Goal: Task Accomplishment & Management: Manage account settings

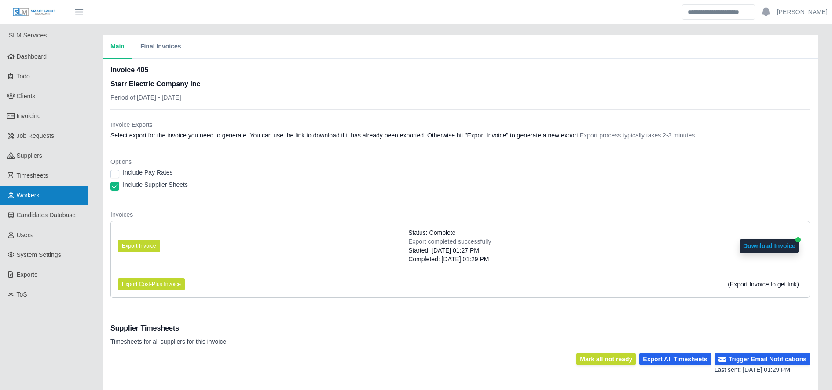
click at [54, 196] on link "Workers" at bounding box center [44, 195] width 88 height 20
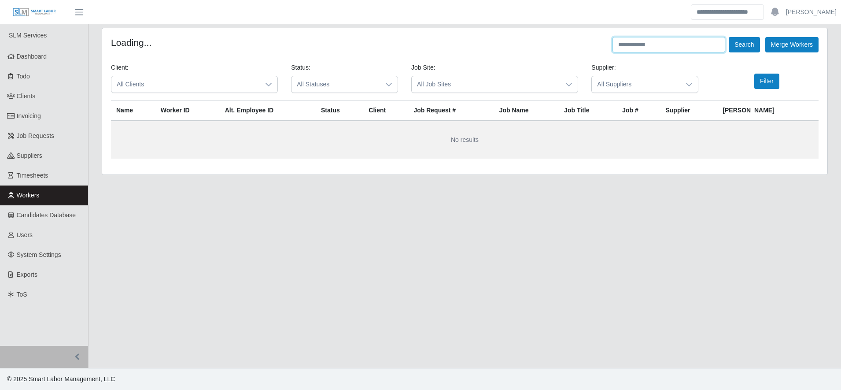
click at [671, 48] on input "text" at bounding box center [668, 44] width 113 height 15
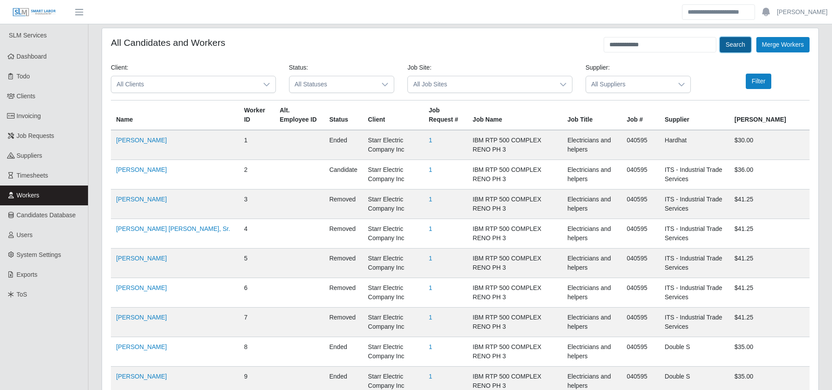
click at [728, 51] on button "Search" at bounding box center [735, 44] width 31 height 15
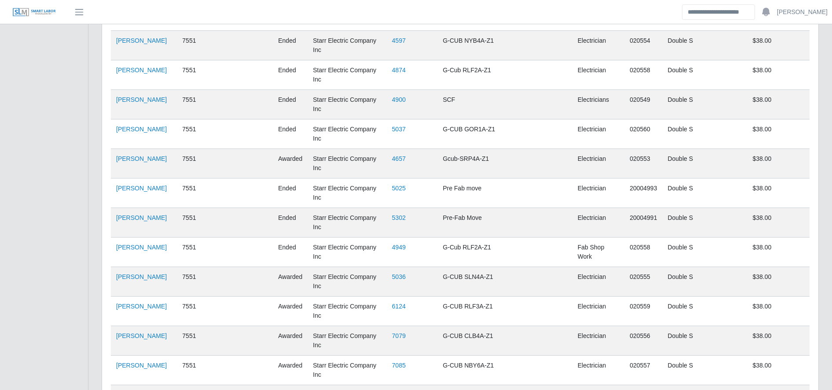
scroll to position [624, 0]
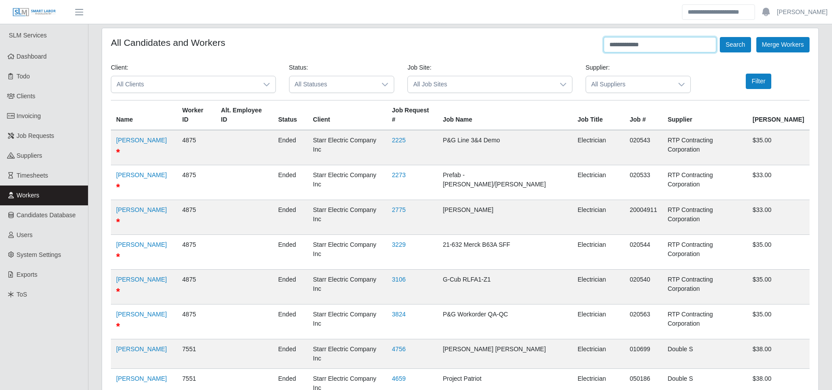
click at [637, 44] on input "**********" at bounding box center [660, 44] width 113 height 15
click at [729, 51] on button "Search" at bounding box center [735, 44] width 31 height 15
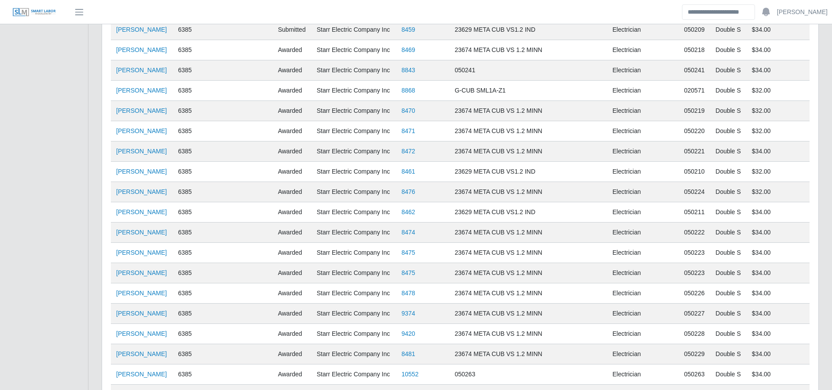
scroll to position [775, 0]
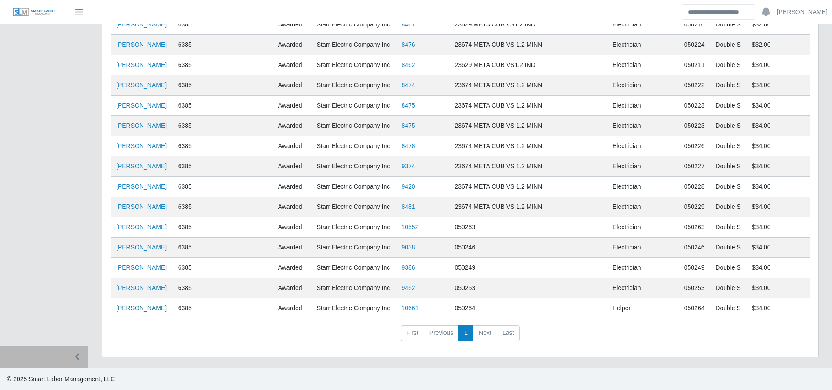
click at [151, 311] on link "Junior Rodriguez" at bounding box center [141, 307] width 51 height 7
click at [147, 309] on link "Junior Rodriguez" at bounding box center [141, 307] width 51 height 7
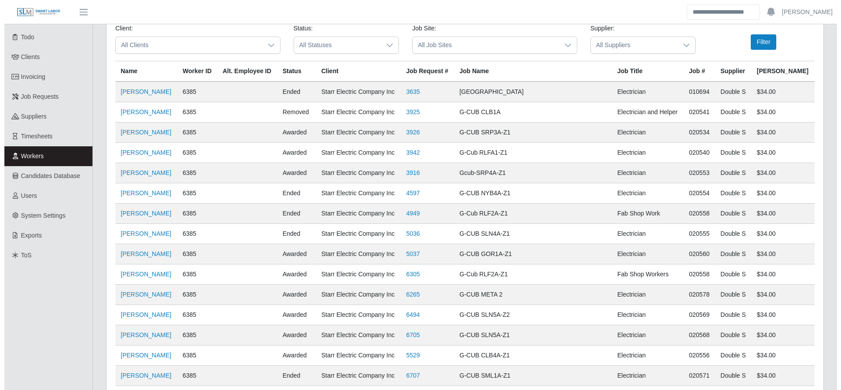
scroll to position [0, 0]
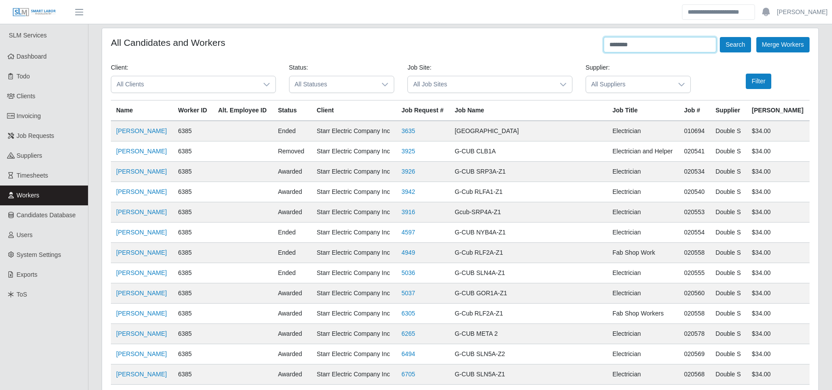
click at [640, 40] on input "********" at bounding box center [660, 44] width 113 height 15
type input "********"
click at [736, 46] on button "Search" at bounding box center [735, 44] width 31 height 15
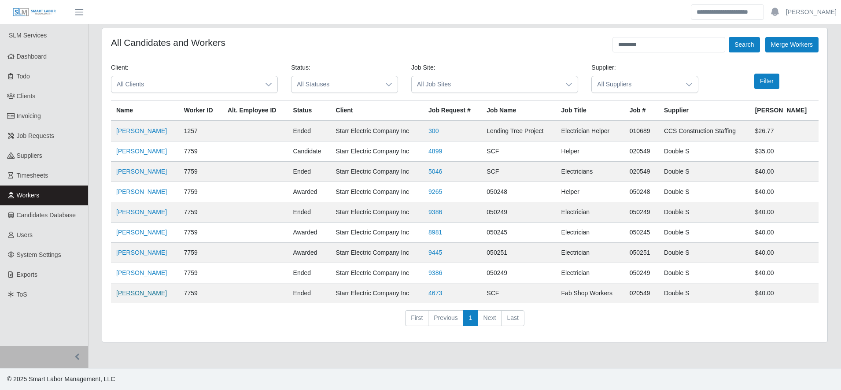
click at [148, 291] on link "Dennis Martinez" at bounding box center [141, 292] width 51 height 7
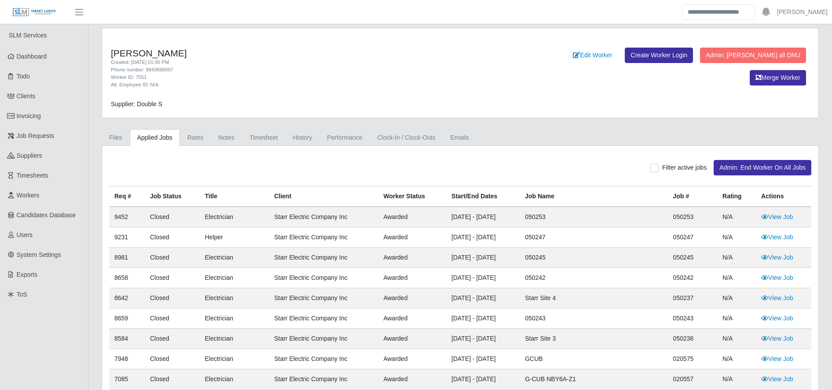
click at [262, 145] on link "Timesheet" at bounding box center [264, 137] width 44 height 17
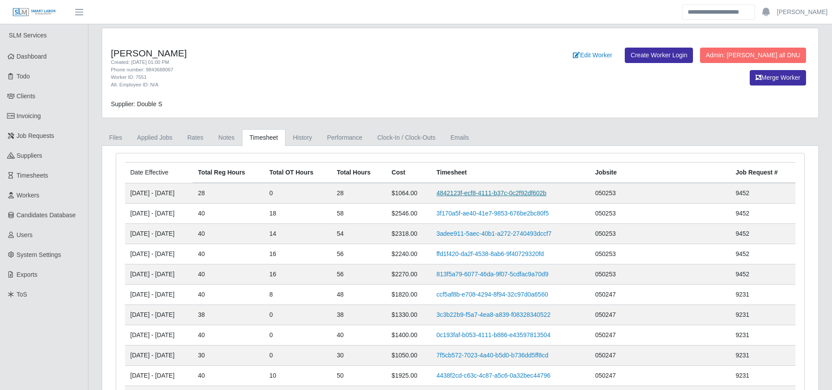
click at [544, 189] on link "4842123f-ecf8-4111-b37c-0c2f92df602b" at bounding box center [492, 192] width 110 height 7
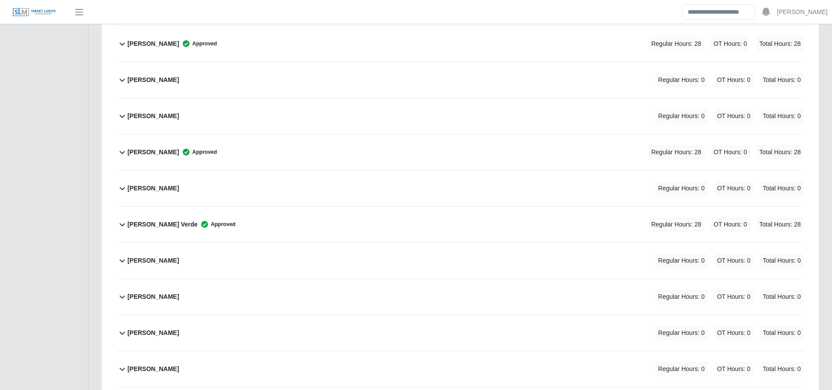
scroll to position [593, 0]
click at [233, 261] on div "Esbin Domingo Approved Regular Hours: 28 OT Hours: 0 Total Hours: 28" at bounding box center [466, 261] width 676 height 36
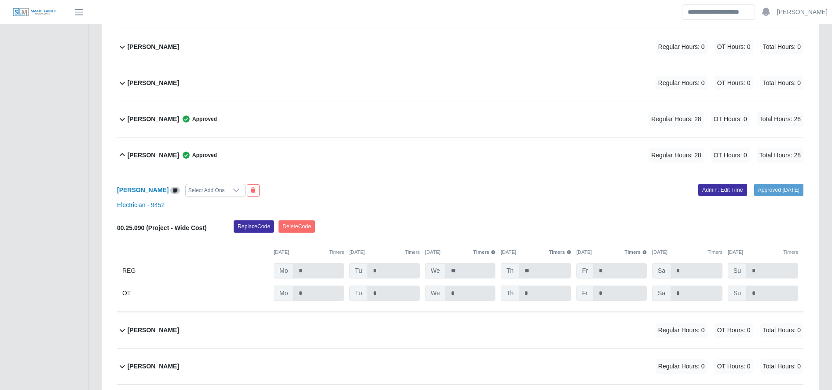
scroll to position [700, 0]
click at [699, 188] on link "Admin: Edit Time" at bounding box center [723, 189] width 49 height 12
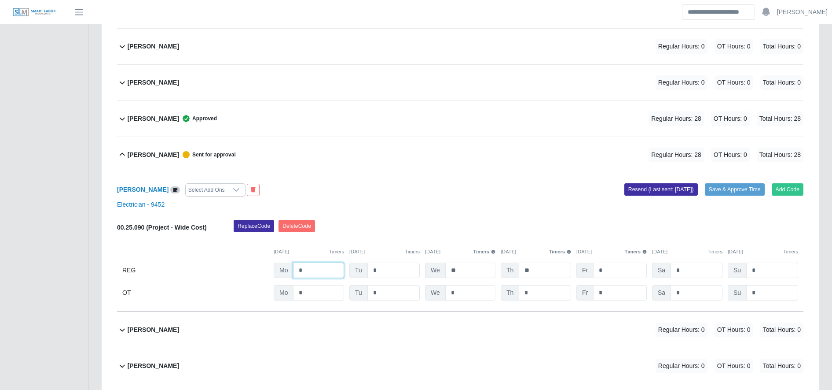
click at [305, 275] on input "*" at bounding box center [318, 269] width 51 height 15
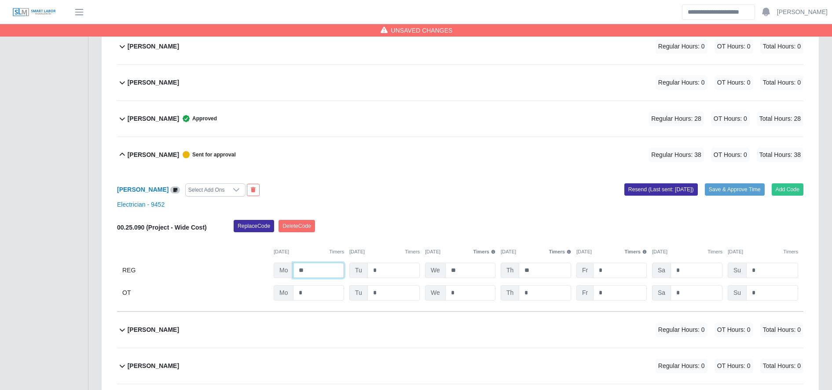
type input "**"
click at [339, 272] on input "**" at bounding box center [318, 269] width 51 height 15
type input "**"
click at [617, 277] on input "*" at bounding box center [620, 269] width 54 height 15
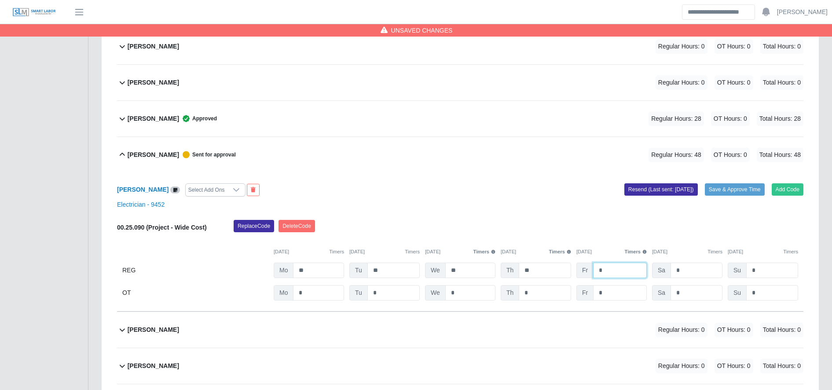
click at [617, 277] on input "*" at bounding box center [620, 269] width 54 height 15
type input "*"
click at [0, 0] on input "*" at bounding box center [0, 0] width 0 height 0
type input "*"
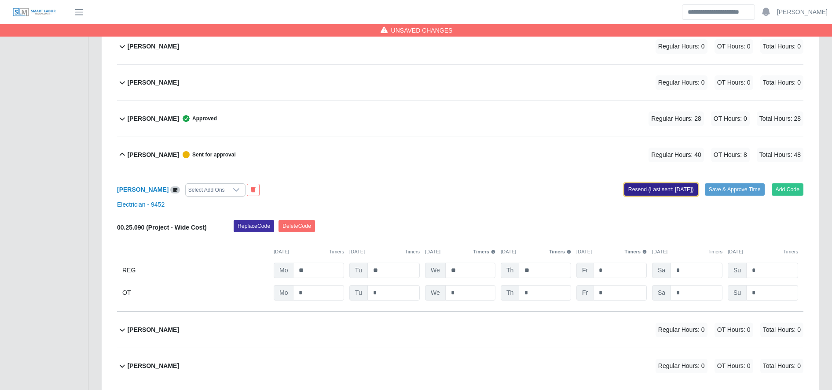
click at [670, 193] on button "Resend (Last sent: 09/02/2025)" at bounding box center [662, 189] width 74 height 12
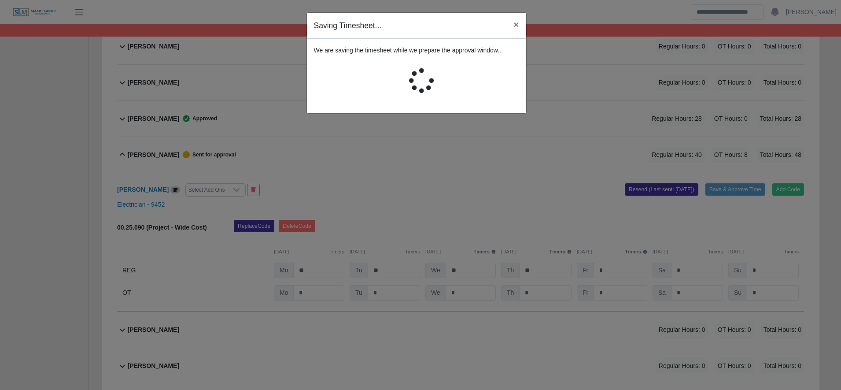
click at [737, 191] on div "Saving Timesheet... × We are saving the timesheet while we prepare the approval…" at bounding box center [420, 195] width 841 height 390
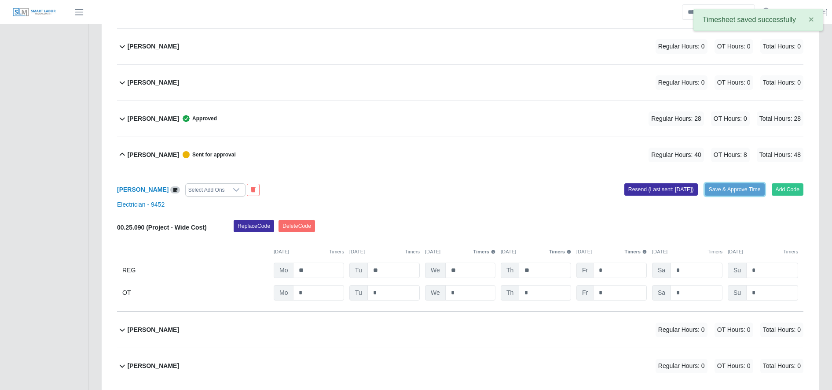
click at [737, 191] on button "Save & Approve Time" at bounding box center [735, 189] width 60 height 12
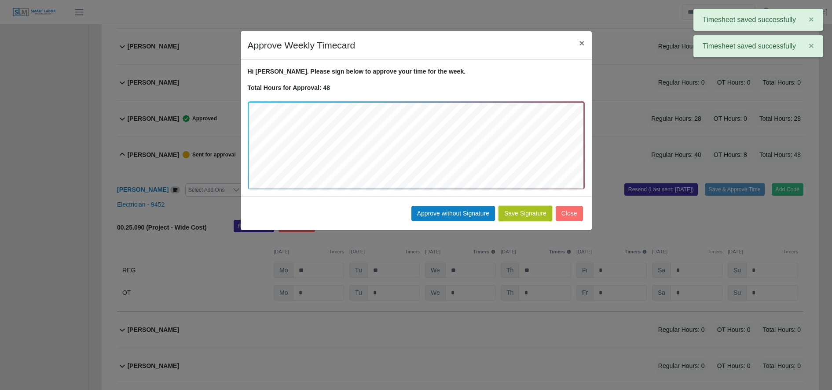
click at [533, 211] on button "Save Signature" at bounding box center [526, 213] width 54 height 15
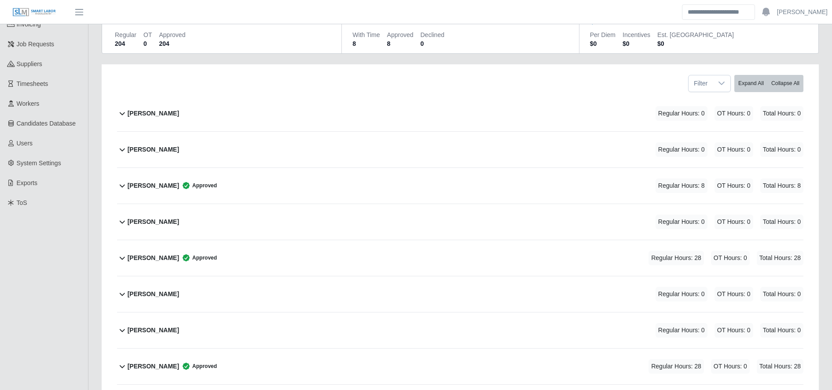
scroll to position [92, 0]
click at [304, 368] on div "Angel Meraz Reyes Sr. Approved Regular Hours: 28 OT Hours: 0 Total Hours: 28" at bounding box center [466, 366] width 676 height 36
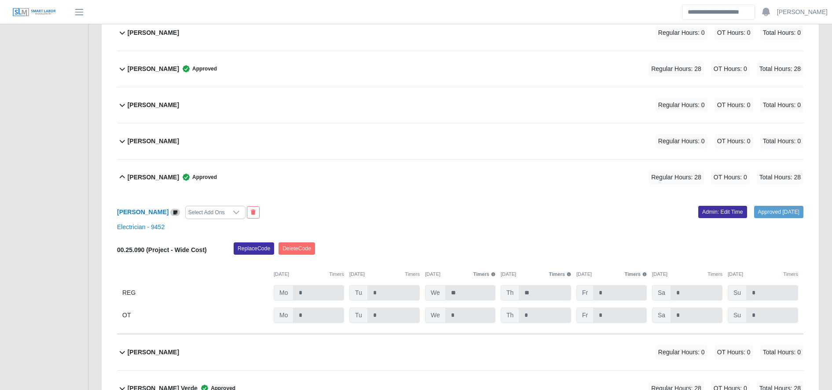
scroll to position [284, 0]
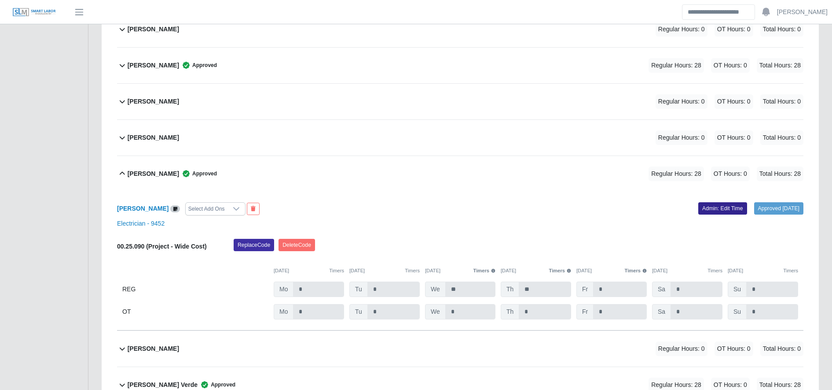
click at [702, 212] on link "Admin: Edit Time" at bounding box center [723, 208] width 49 height 12
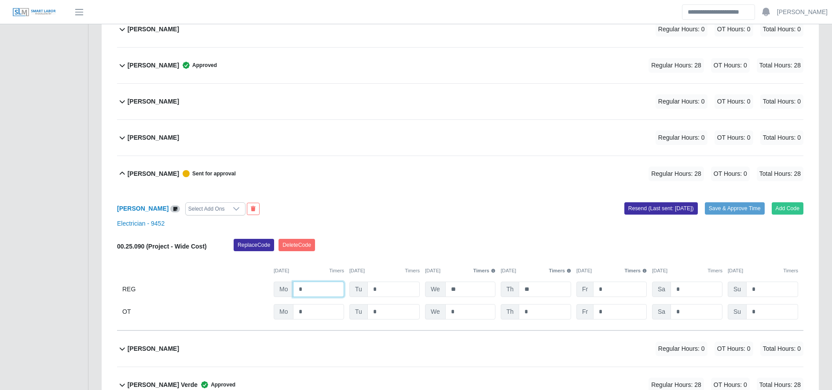
click at [294, 288] on input "*" at bounding box center [318, 288] width 51 height 15
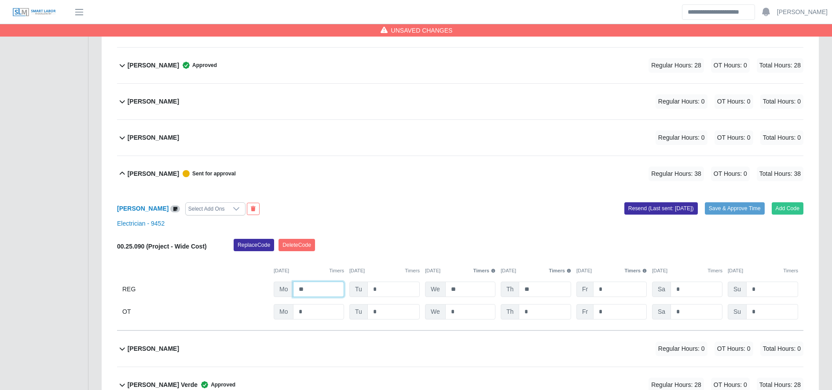
type input "**"
type input "*"
click at [0, 0] on input "*" at bounding box center [0, 0] width 0 height 0
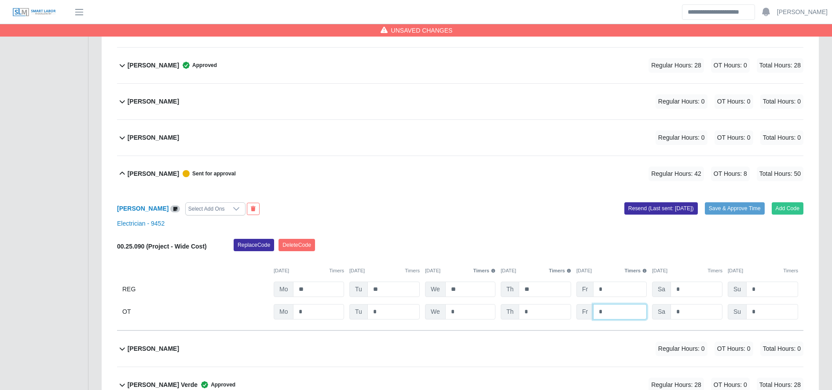
type input "*"
click at [622, 244] on div "Replace Code Delete Code" at bounding box center [518, 248] width 583 height 18
click at [395, 293] on input "**" at bounding box center [394, 288] width 52 height 15
type input "**"
click at [687, 211] on button "Resend (Last sent: 09/02/2025)" at bounding box center [662, 208] width 74 height 12
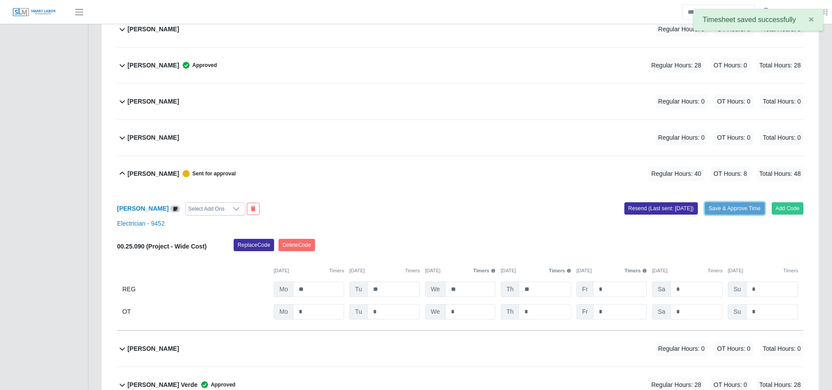
click at [729, 207] on button "Save & Approve Time" at bounding box center [735, 208] width 60 height 12
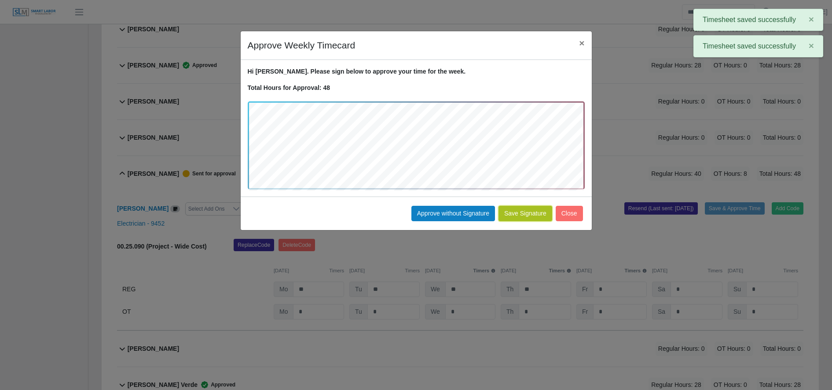
click at [522, 213] on button "Save Signature" at bounding box center [526, 213] width 54 height 15
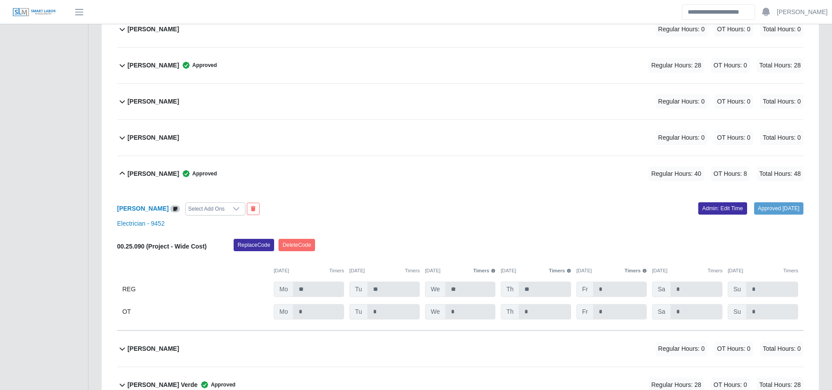
click at [265, 171] on div "Angel Meraz Reyes Sr. Approved Regular Hours: 40 OT Hours: 8 Total Hours: 48" at bounding box center [466, 174] width 676 height 36
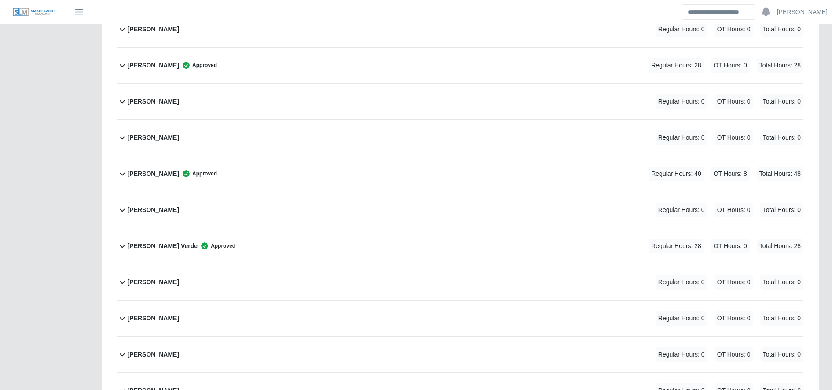
click at [266, 232] on div "Arnel Reyes Verde Approved Regular Hours: 28 OT Hours: 0 Total Hours: 28" at bounding box center [466, 246] width 676 height 36
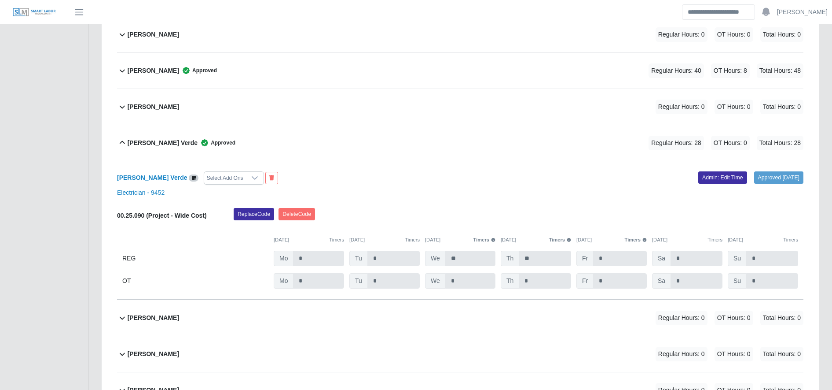
scroll to position [391, 0]
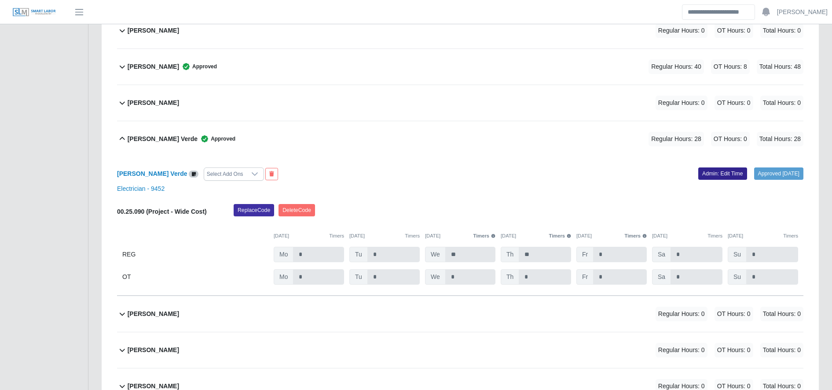
click at [709, 173] on link "Admin: Edit Time" at bounding box center [723, 173] width 49 height 12
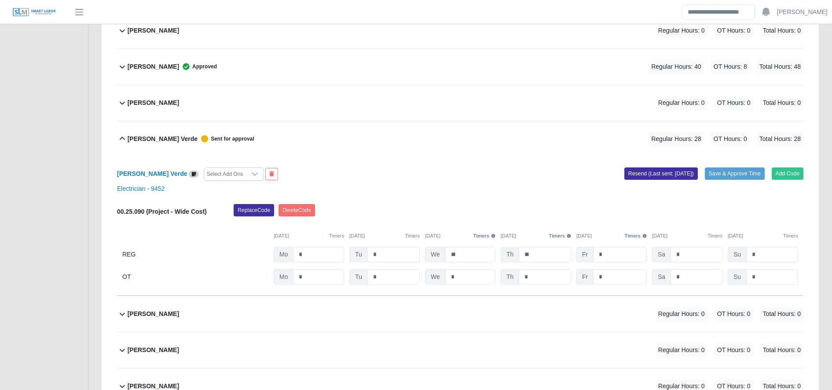
click at [331, 249] on div "00.25.090 (Project - Wide Cost) Replace Code Delete Code 08/25/2025 Timers 08/2…" at bounding box center [460, 244] width 687 height 81
click at [331, 249] on input "*" at bounding box center [318, 254] width 51 height 15
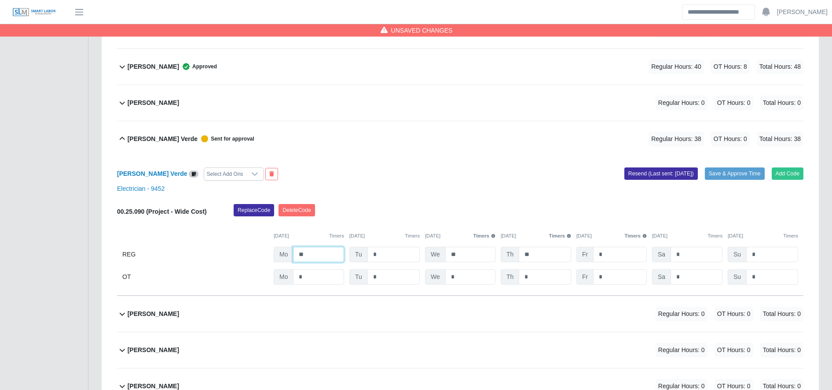
type input "**"
type input "*"
click at [0, 0] on input "*" at bounding box center [0, 0] width 0 height 0
type input "*"
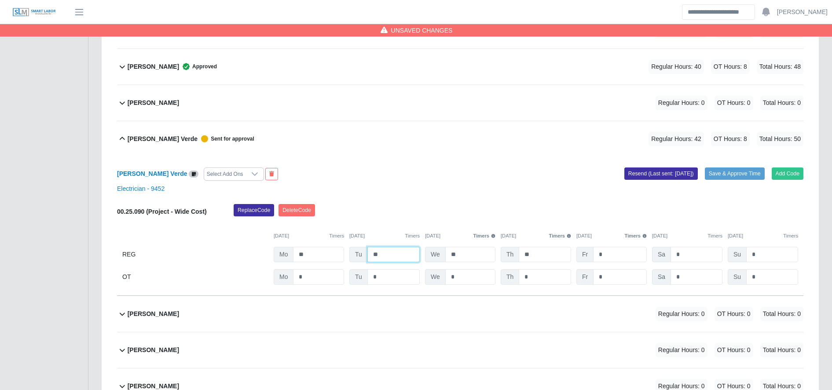
click at [386, 249] on input "**" at bounding box center [394, 254] width 52 height 15
type input "**"
click at [568, 193] on div "Electrician - 9452" at bounding box center [460, 188] width 700 height 9
click at [638, 170] on button "Resend (Last sent: 09/02/2025)" at bounding box center [662, 173] width 74 height 12
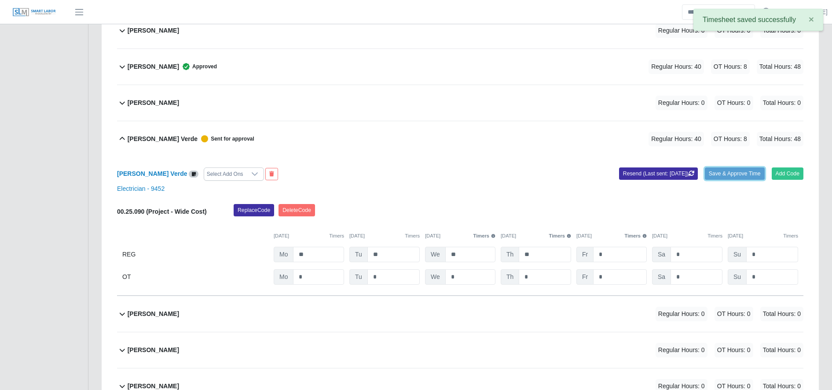
click at [719, 172] on button "Save & Approve Time" at bounding box center [735, 173] width 60 height 12
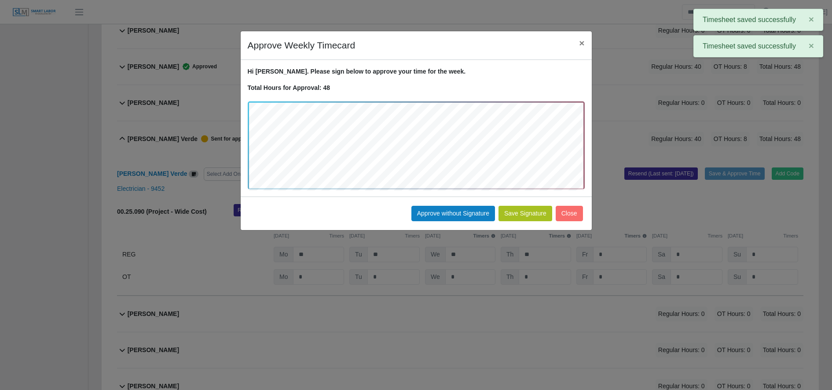
click at [522, 213] on button "Save Signature" at bounding box center [526, 213] width 54 height 15
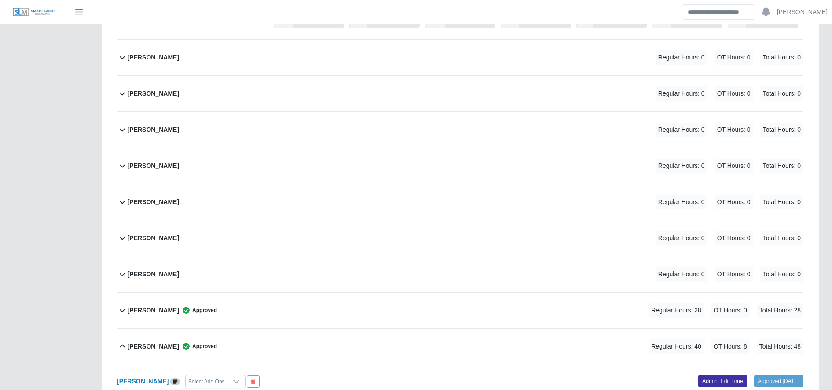
scroll to position [710, 0]
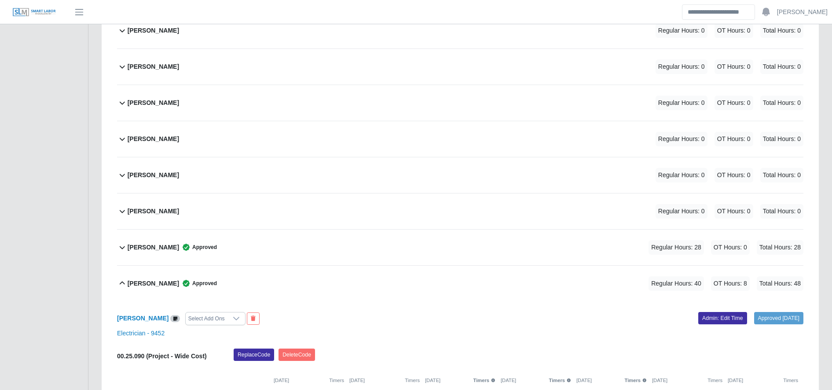
click at [268, 254] on div "Enrique Villatoro Approved Regular Hours: 28 OT Hours: 0 Total Hours: 28" at bounding box center [466, 247] width 676 height 36
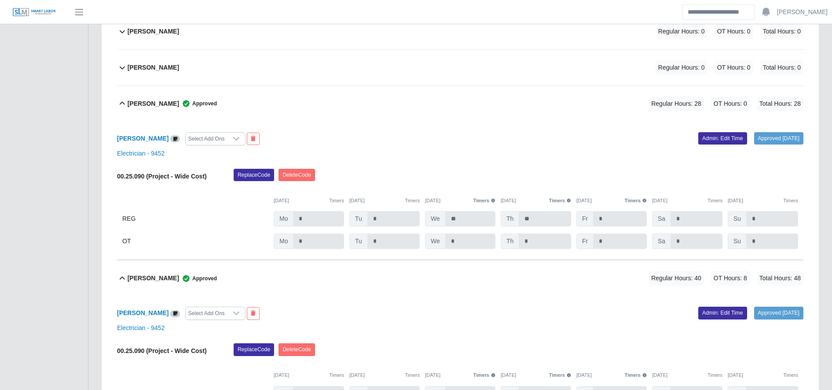
scroll to position [855, 0]
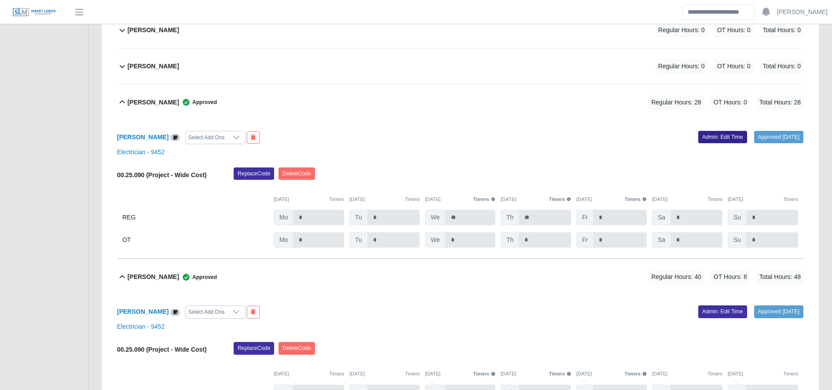
click at [729, 133] on link "Admin: Edit Time" at bounding box center [723, 137] width 49 height 12
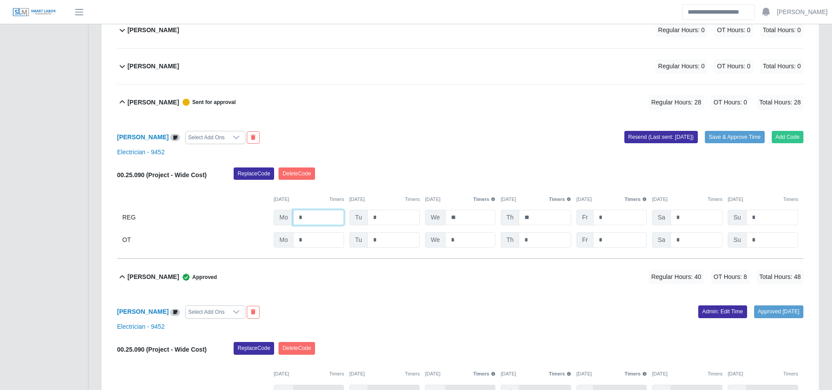
click at [327, 224] on input "*" at bounding box center [318, 217] width 51 height 15
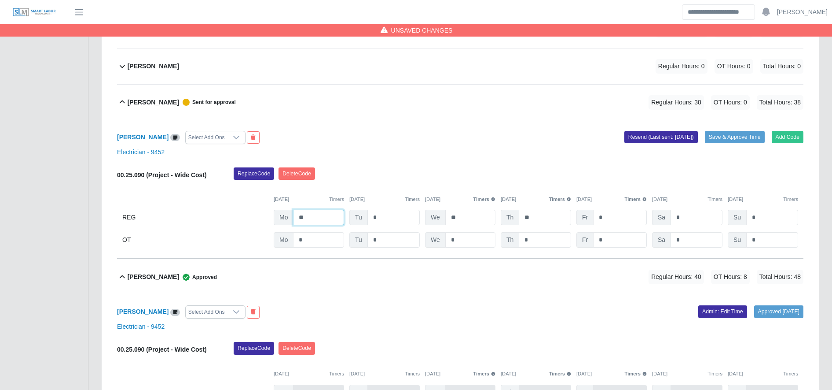
type input "**"
type input "*"
click at [0, 0] on input "*" at bounding box center [0, 0] width 0 height 0
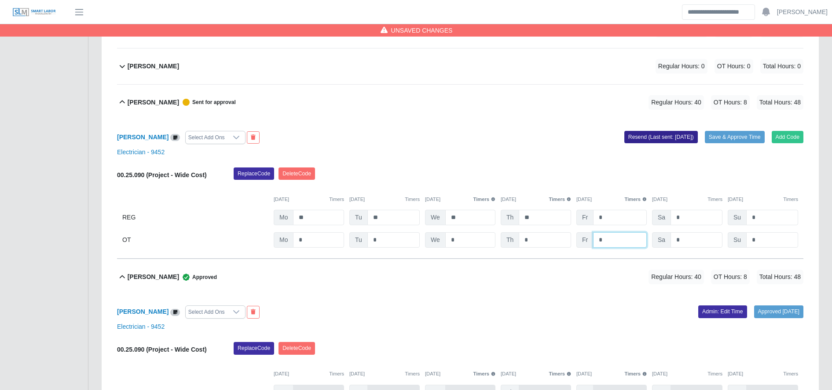
type input "*"
click at [673, 140] on button "Resend (Last sent: 09/02/2025)" at bounding box center [662, 137] width 74 height 12
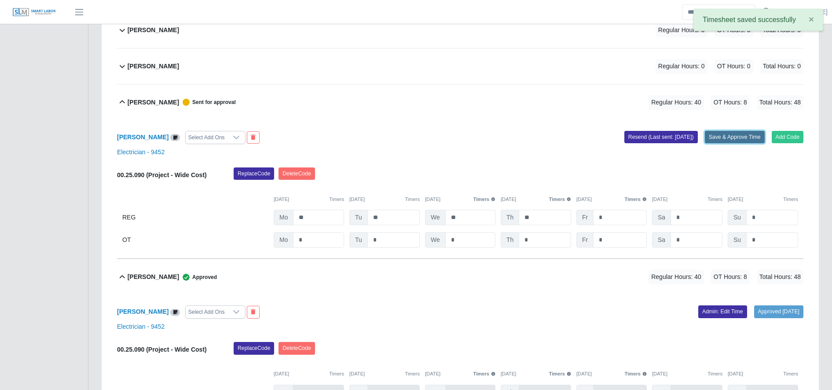
click at [734, 137] on button "Save & Approve Time" at bounding box center [735, 137] width 60 height 12
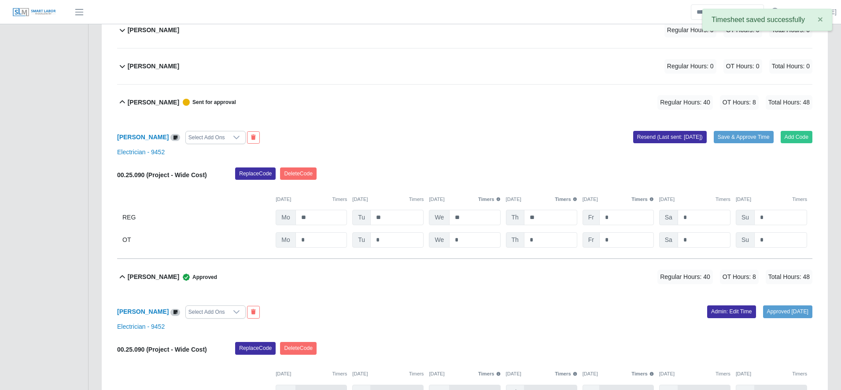
click at [610, 71] on div "Edwin Espinal Regular Hours: 0 OT Hours: 0 Total Hours: 0" at bounding box center [470, 66] width 684 height 36
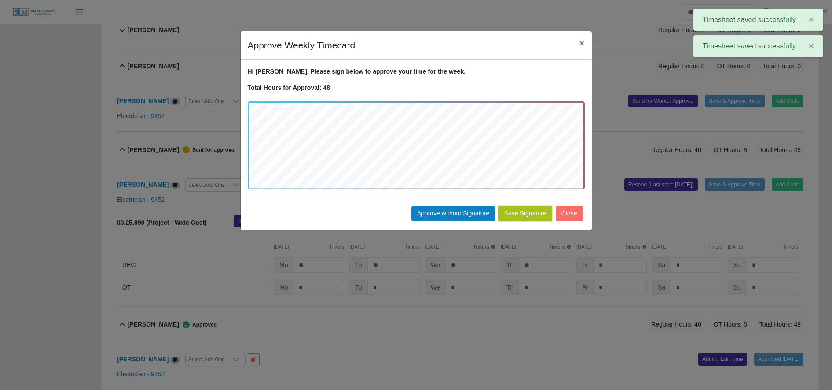
click at [528, 220] on button "Save Signature" at bounding box center [526, 213] width 54 height 15
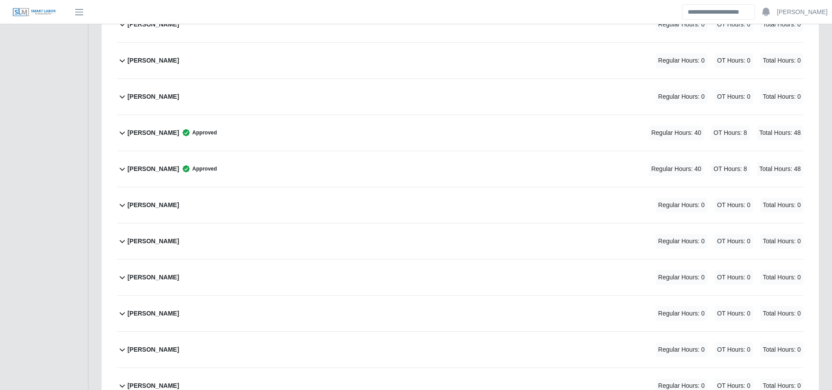
scroll to position [728, 0]
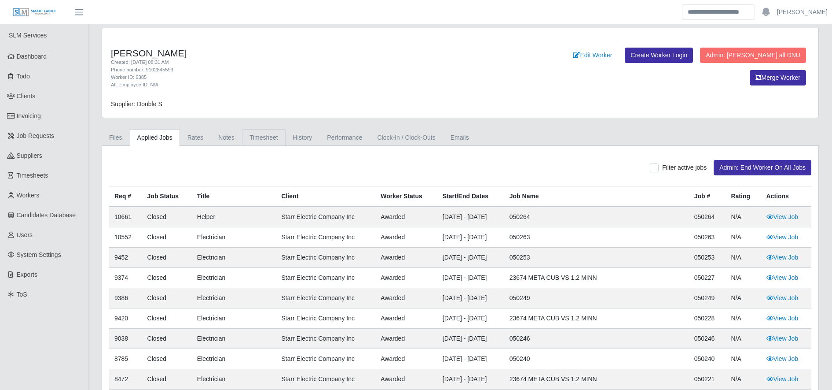
click at [258, 136] on link "Timesheet" at bounding box center [264, 137] width 44 height 17
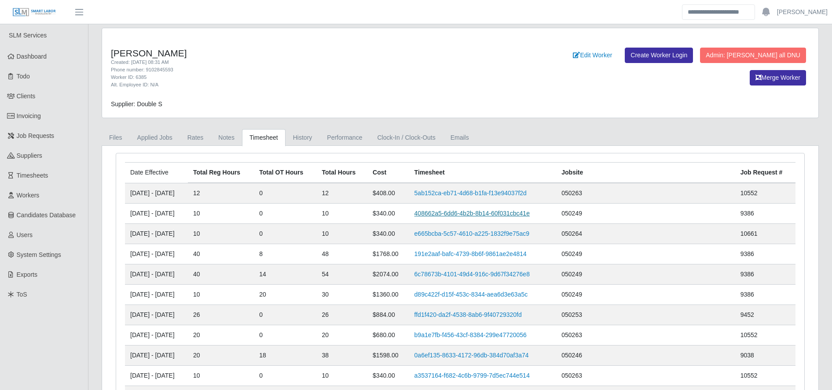
click at [487, 213] on link "408662a5-6dd6-4b2b-8b14-60f031cbc41e" at bounding box center [472, 213] width 115 height 7
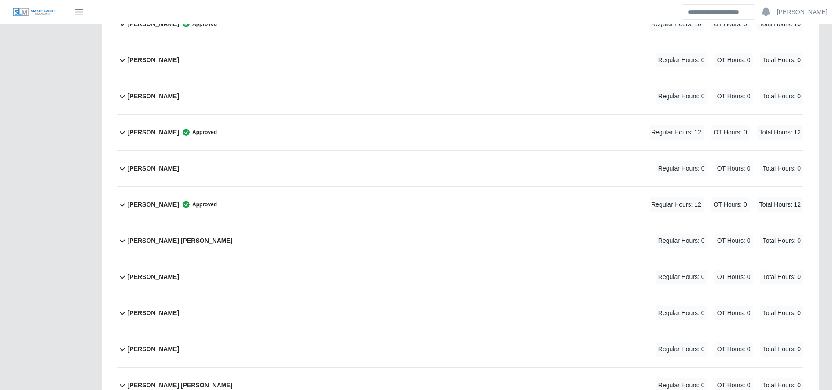
scroll to position [637, 0]
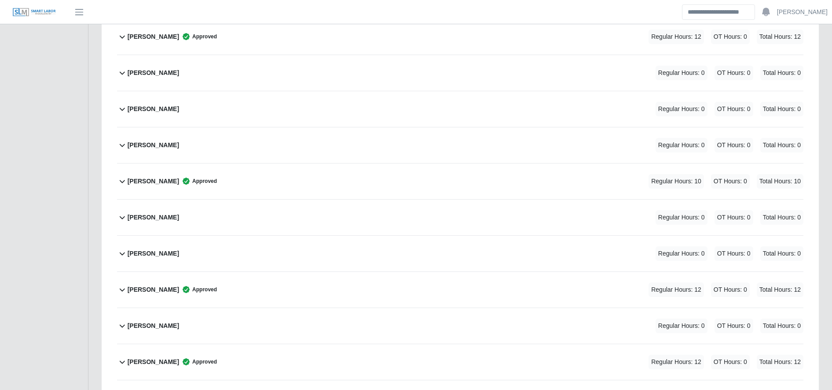
click at [289, 173] on div "[PERSON_NAME] Approved Regular Hours: 10 OT Hours: 0 Total Hours: 10" at bounding box center [466, 181] width 676 height 36
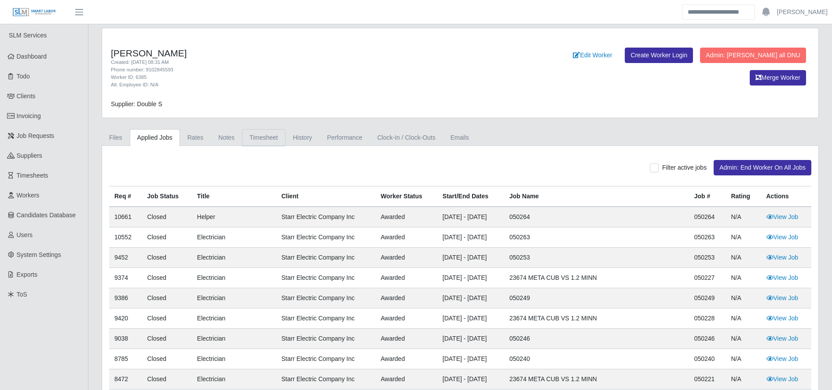
click at [258, 140] on link "Timesheet" at bounding box center [264, 137] width 44 height 17
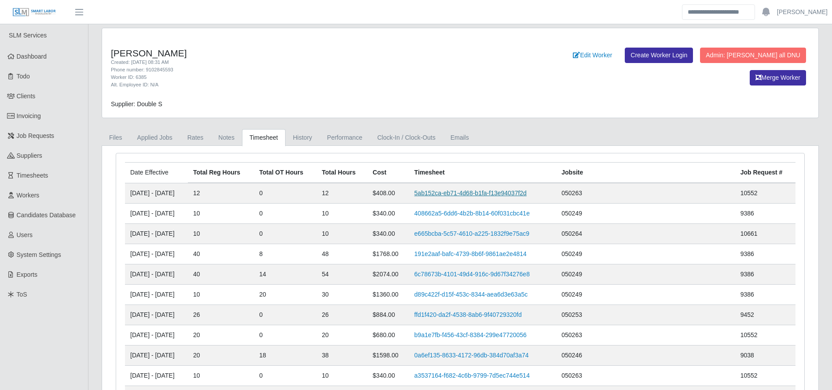
click at [527, 195] on link "5ab152ca-eb71-4d68-b1fa-f13e94037f2d" at bounding box center [471, 192] width 112 height 7
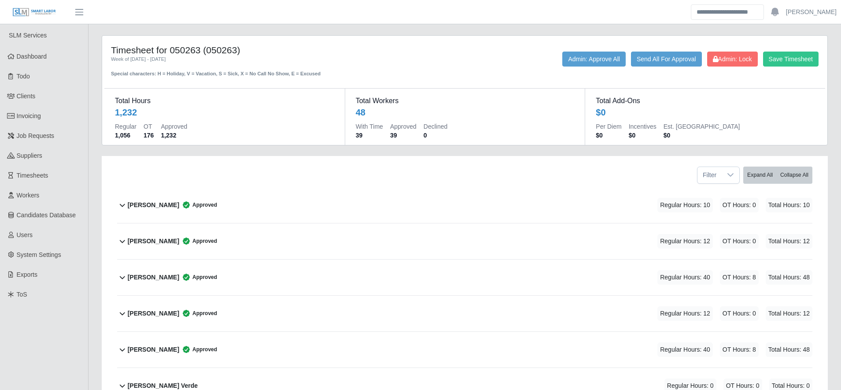
click at [533, 195] on div "Alberto Marroquín Guzman Approved Regular Hours: 10 OT Hours: 0 Total Hours: 10" at bounding box center [470, 205] width 684 height 36
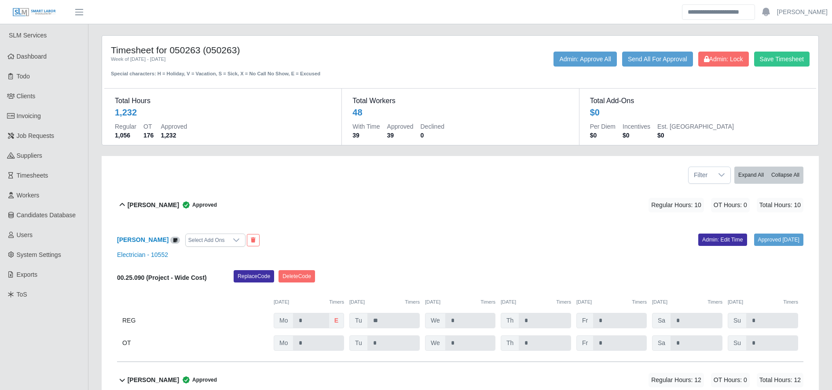
click at [533, 195] on div "Alberto Marroquín Guzman Approved Regular Hours: 10 OT Hours: 0 Total Hours: 10" at bounding box center [466, 205] width 676 height 36
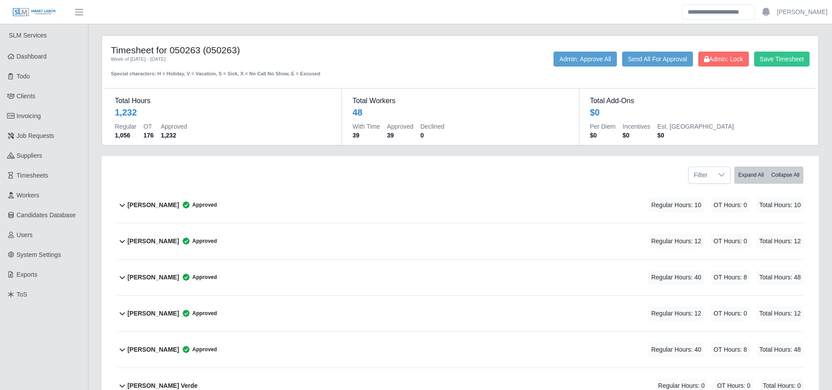
click at [533, 195] on div "Alberto Marroquín Guzman Approved Regular Hours: 10 OT Hours: 0 Total Hours: 10" at bounding box center [466, 205] width 676 height 36
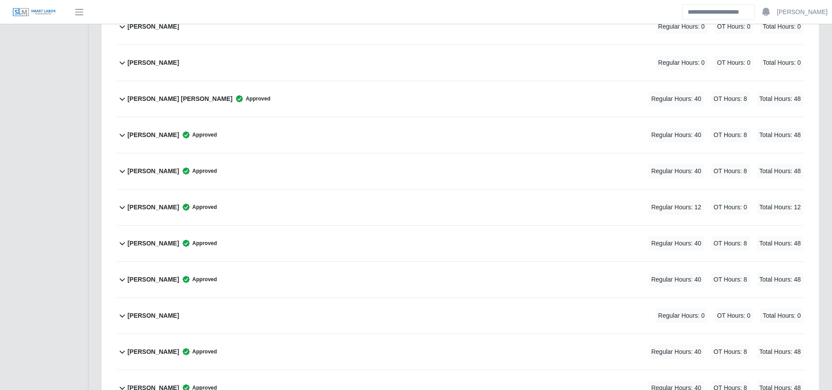
scroll to position [858, 0]
drag, startPoint x: 315, startPoint y: 305, endPoint x: 318, endPoint y: 324, distance: 20.0
click at [318, 324] on div "Jose Montenegro Approved Regular Hours: 40 OT Hours: 8 Total Hours: 48" at bounding box center [466, 316] width 676 height 36
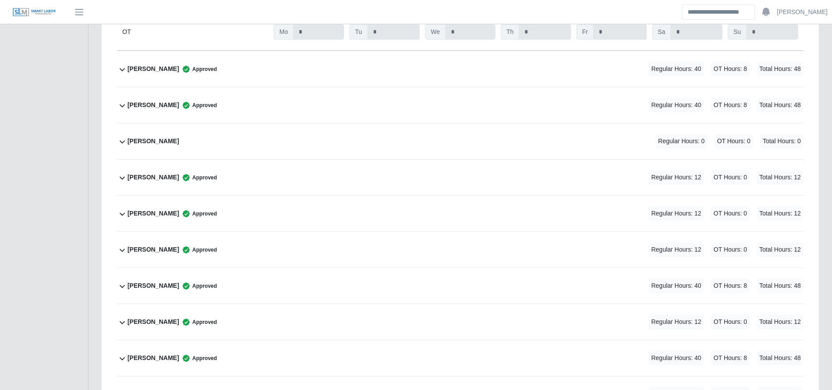
scroll to position [1281, 0]
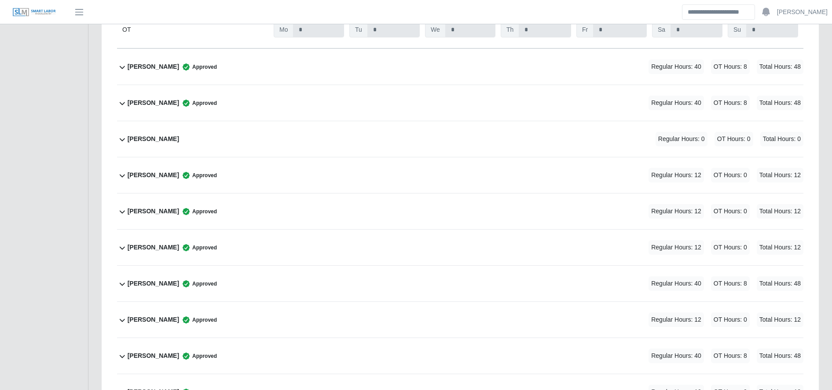
click at [319, 306] on div "Junior Rodriguez Approved Regular Hours: 12 OT Hours: 0 Total Hours: 12" at bounding box center [466, 320] width 676 height 36
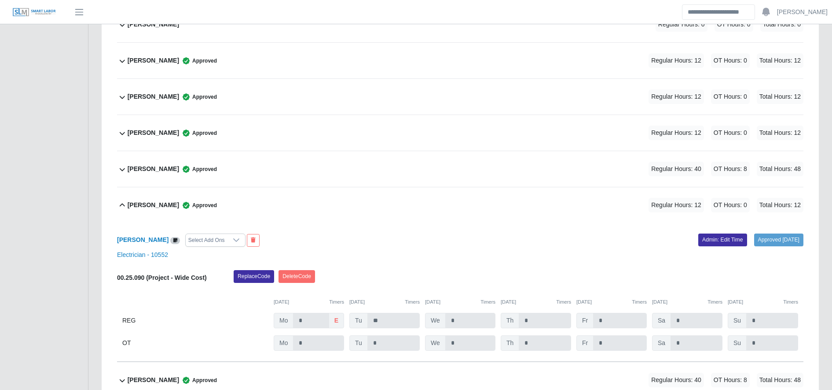
scroll to position [1437, 0]
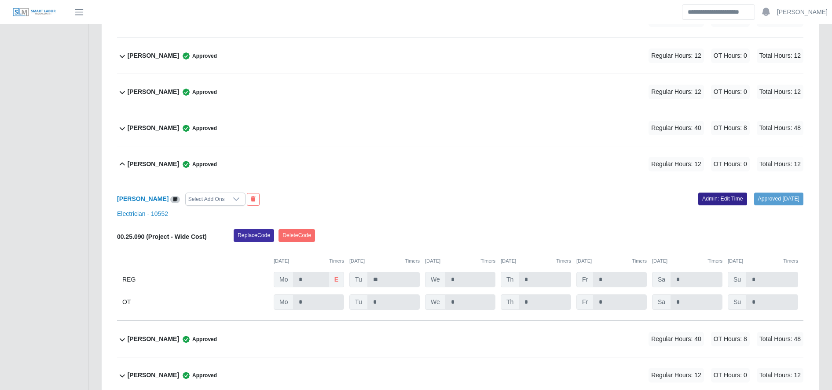
click at [720, 202] on link "Admin: Edit Time" at bounding box center [723, 198] width 49 height 12
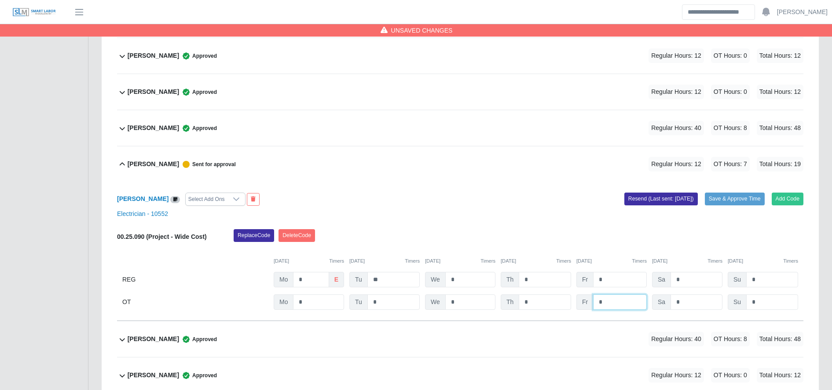
type input "*"
click at [669, 201] on button "Resend (Last sent: 09/02/2025)" at bounding box center [662, 198] width 74 height 12
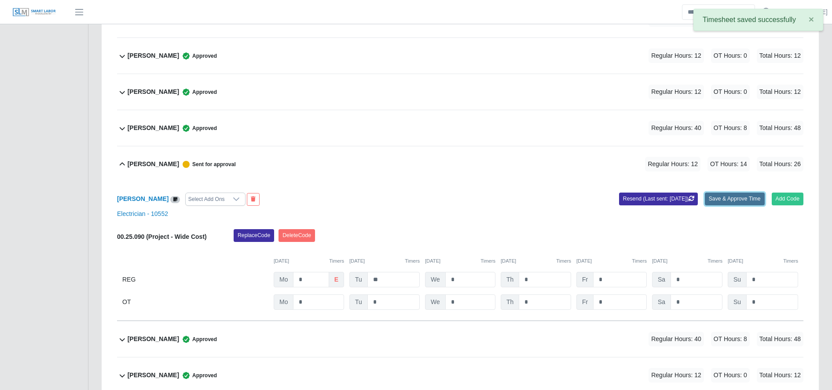
click at [732, 203] on button "Save & Approve Time" at bounding box center [735, 198] width 60 height 12
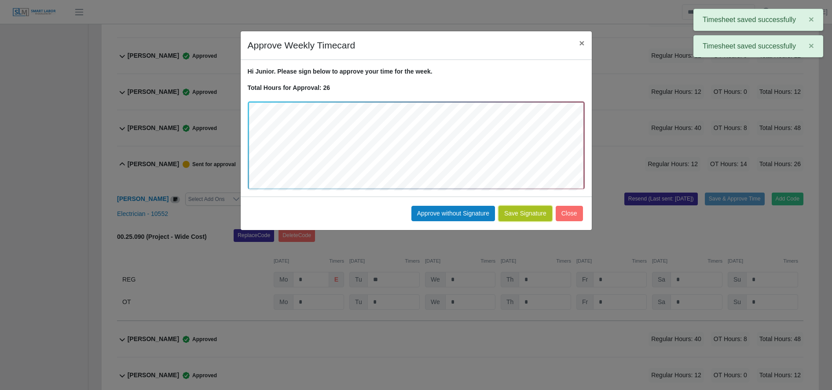
click at [531, 213] on button "Save Signature" at bounding box center [526, 213] width 54 height 15
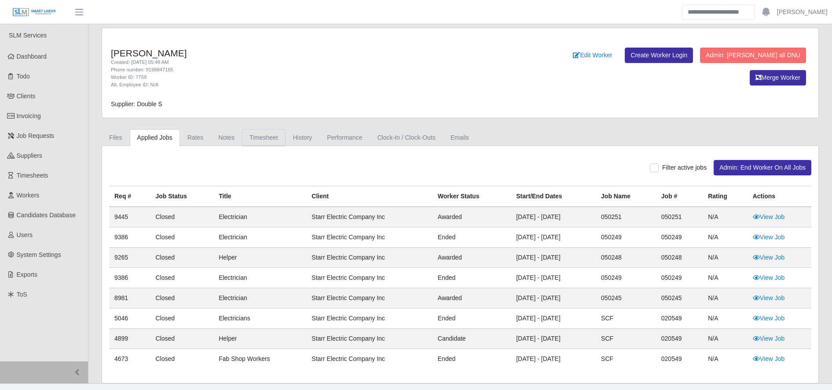
click at [269, 135] on link "Timesheet" at bounding box center [264, 137] width 44 height 17
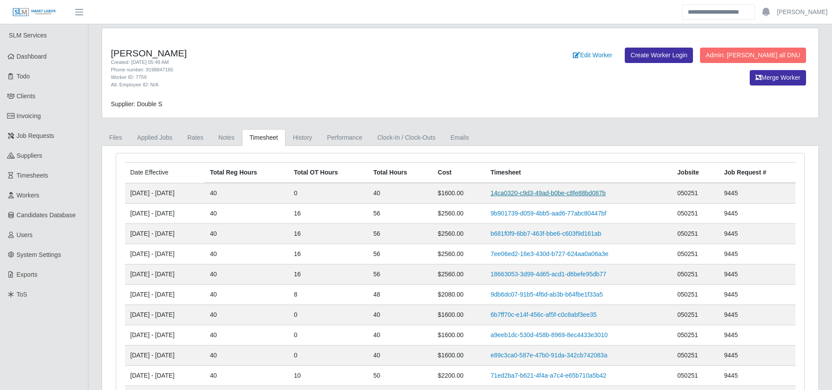
click at [553, 195] on link "14ca0320-c9d3-49ad-b0be-c8fe88bd087b" at bounding box center [548, 192] width 115 height 7
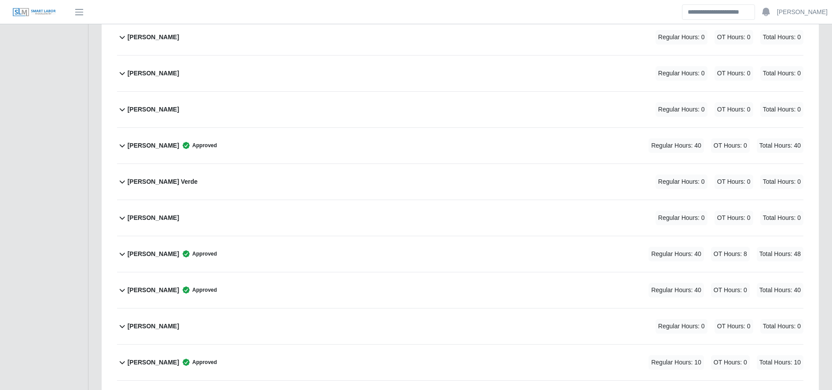
scroll to position [406, 0]
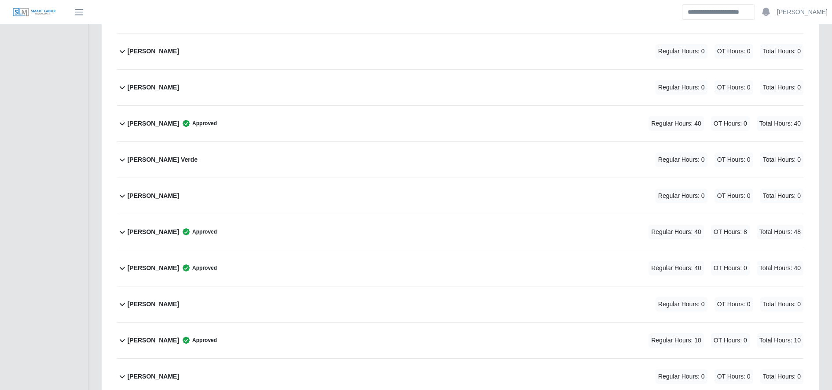
click at [356, 257] on div "[PERSON_NAME] Approved Regular Hours: 40 OT Hours: 0 Total Hours: 40" at bounding box center [466, 268] width 676 height 36
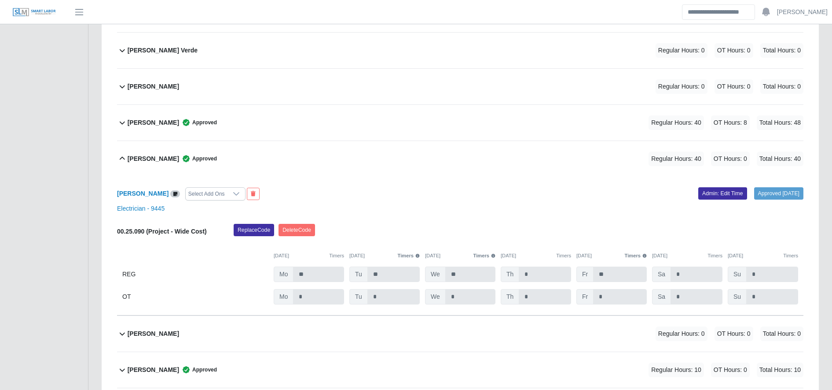
scroll to position [516, 0]
click at [718, 194] on link "Admin: Edit Time" at bounding box center [723, 192] width 49 height 12
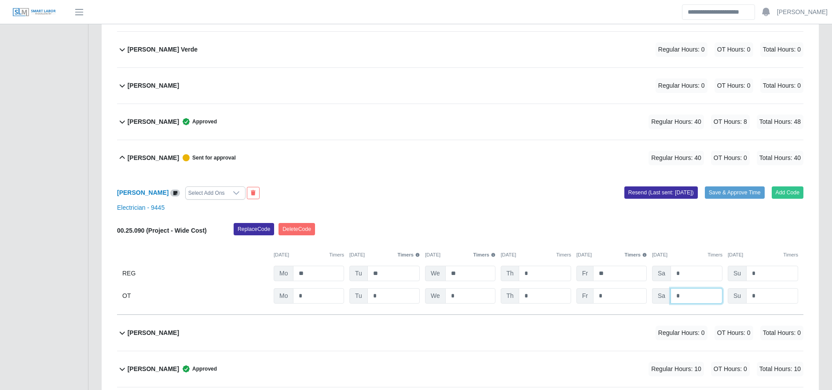
click at [0, 0] on input "*" at bounding box center [0, 0] width 0 height 0
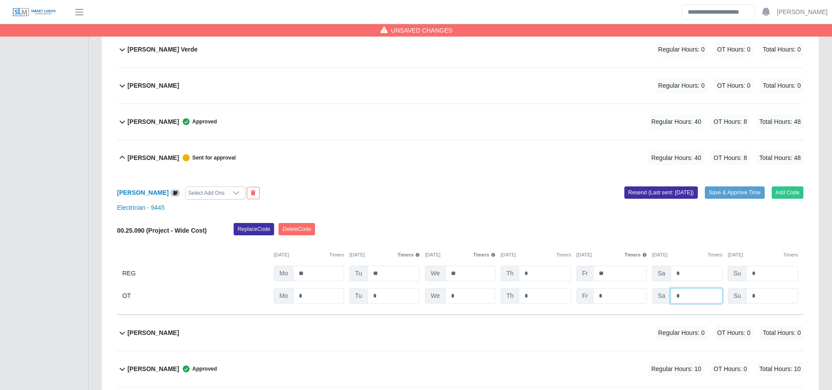
type input "*"
click at [694, 247] on div "08/25/2025 Timers 08/26/2025 Timers 08/27/2025 Timers 08/28/2025 Timers 08/29/2…" at bounding box center [460, 249] width 687 height 18
click at [735, 197] on button "Save & Approve Time" at bounding box center [735, 192] width 60 height 12
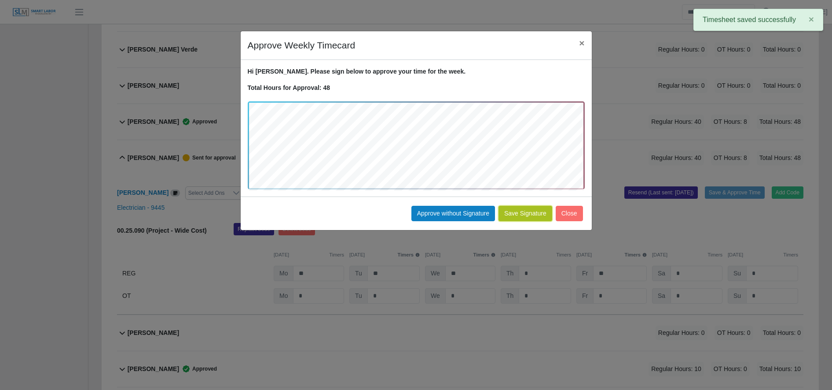
click at [535, 220] on button "Save Signature" at bounding box center [526, 213] width 54 height 15
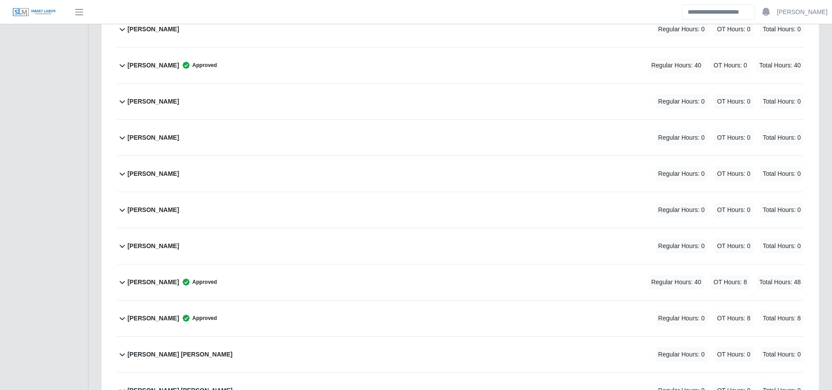
scroll to position [1602, 0]
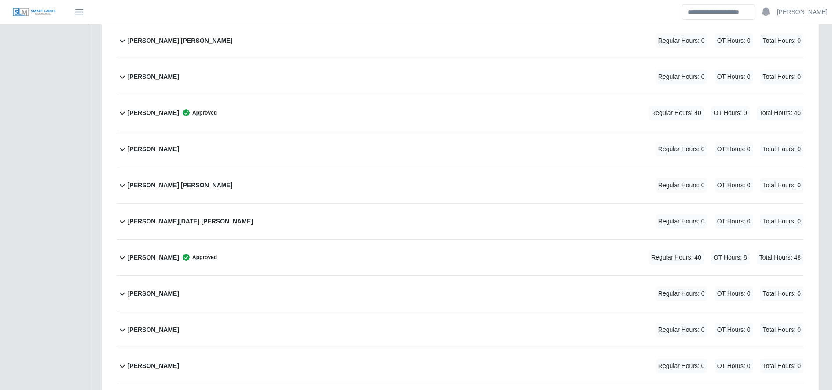
click at [338, 104] on div "Omar Rodriguez Huertas Approved Regular Hours: 40 OT Hours: 0 Total Hours: 40" at bounding box center [466, 113] width 676 height 36
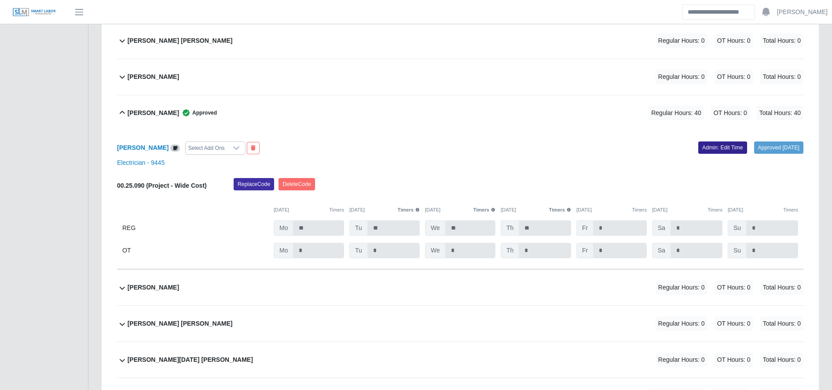
click at [699, 145] on link "Admin: Edit Time" at bounding box center [723, 147] width 49 height 12
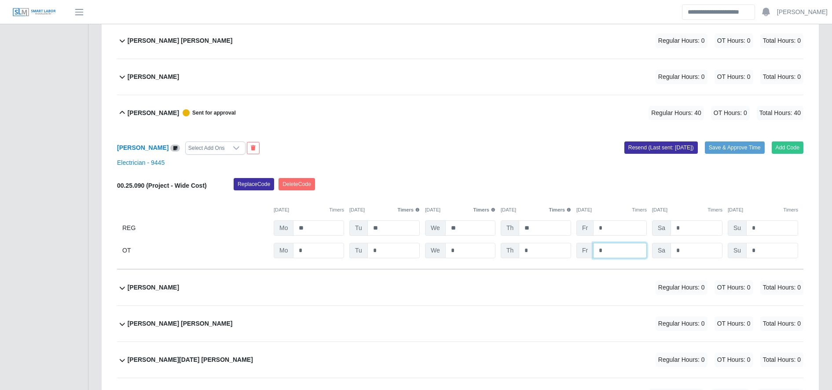
click at [0, 0] on input "*" at bounding box center [0, 0] width 0 height 0
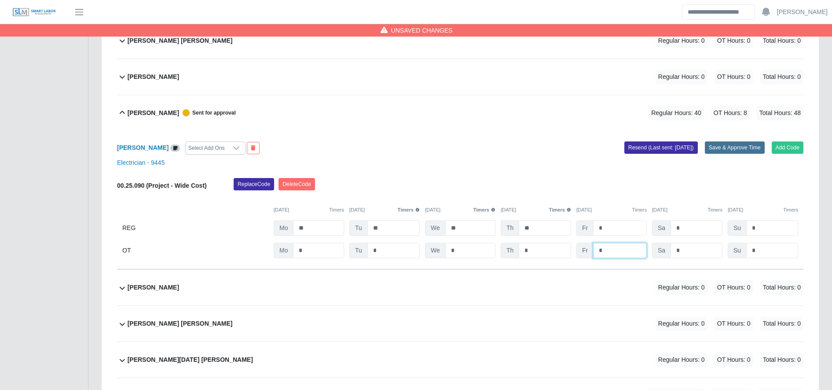
type input "*"
click at [727, 144] on button "Save & Approve Time" at bounding box center [735, 147] width 60 height 12
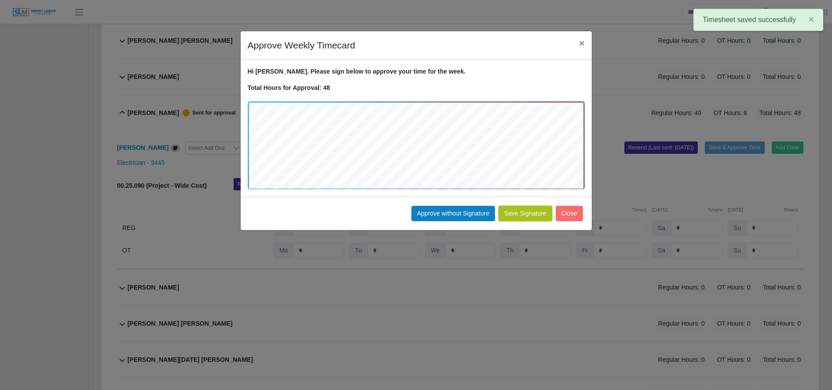
click at [529, 211] on button "Save Signature" at bounding box center [526, 213] width 54 height 15
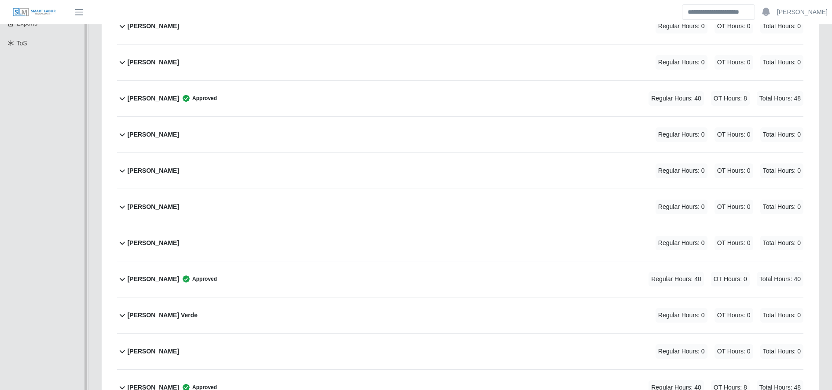
scroll to position [0, 0]
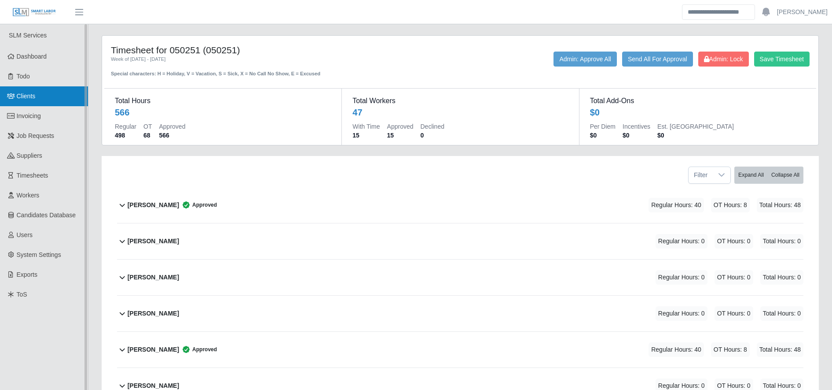
click at [46, 98] on link "Clients" at bounding box center [44, 96] width 88 height 20
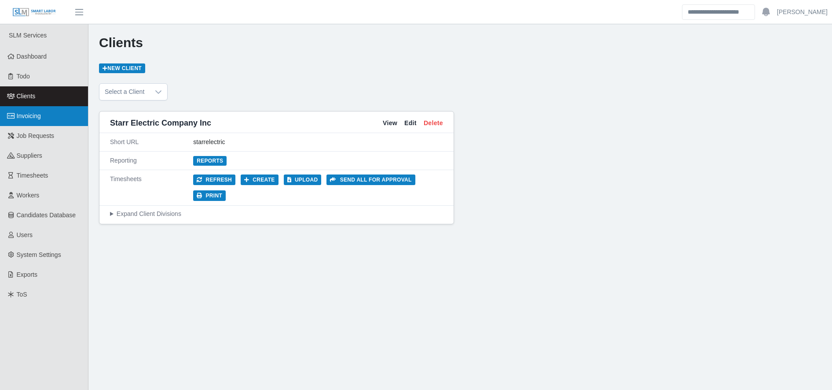
click at [54, 115] on link "Invoicing" at bounding box center [44, 116] width 88 height 20
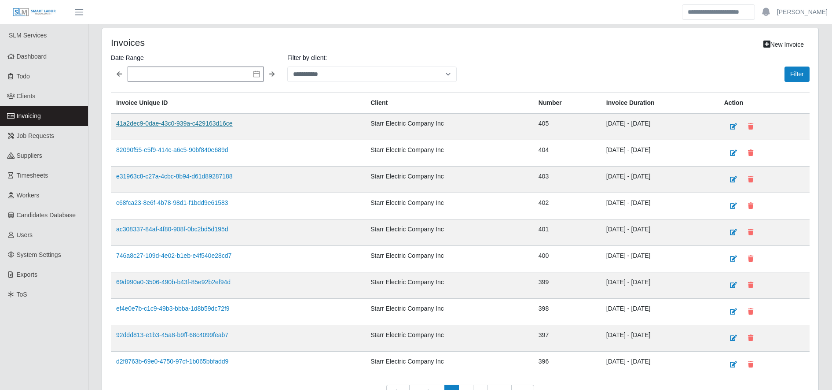
click at [185, 122] on link "41a2dec9-0dae-43c0-939a-c429163d16ce" at bounding box center [174, 123] width 117 height 7
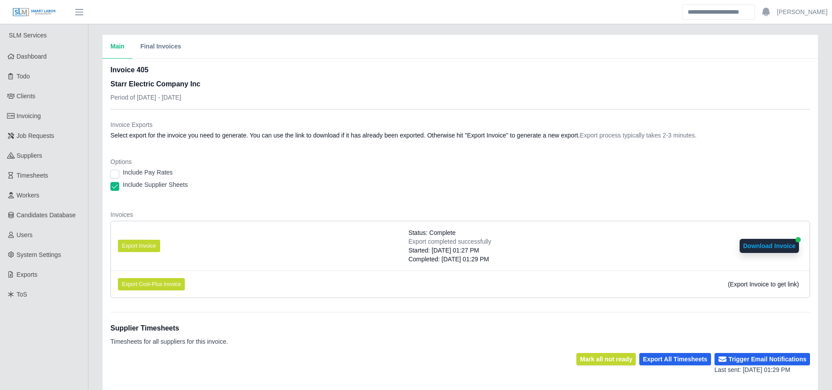
scroll to position [172, 0]
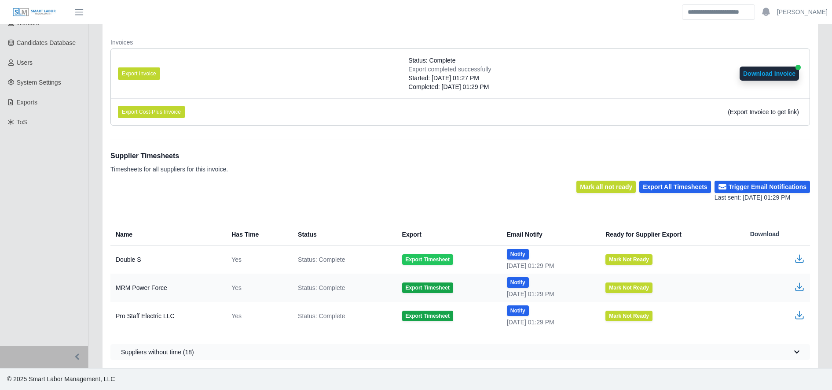
click at [430, 255] on button "Export Timesheet" at bounding box center [427, 259] width 51 height 11
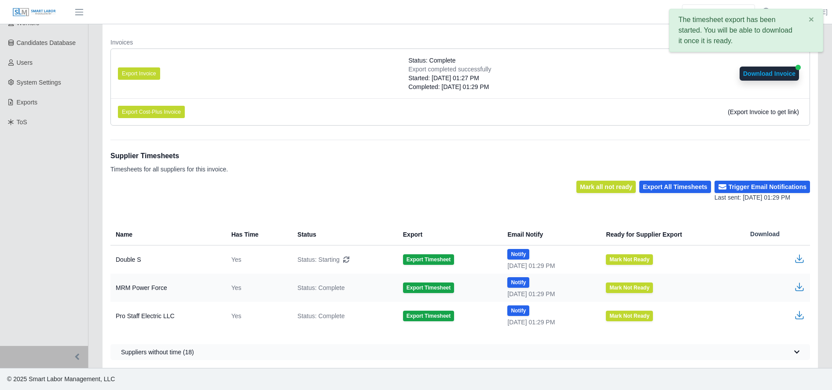
click at [800, 258] on icon "button" at bounding box center [799, 257] width 5 height 6
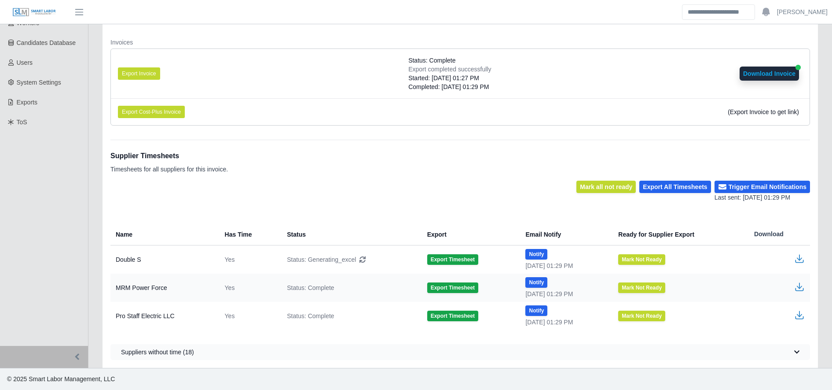
click at [476, 138] on div "Invoice Exports Select export for the invoice you need to generate. You can use…" at bounding box center [460, 148] width 700 height 423
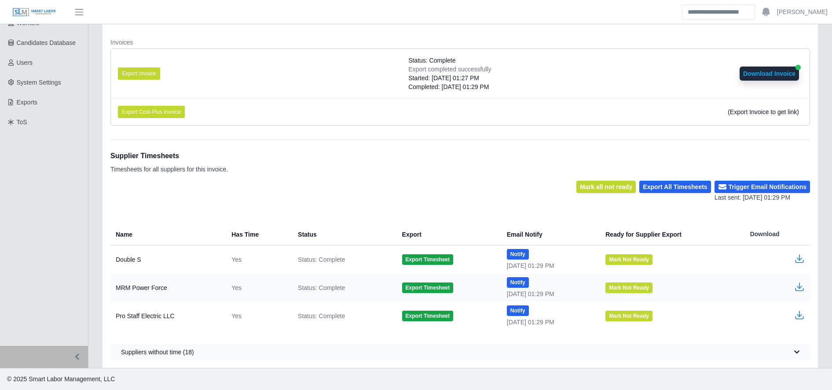
click at [799, 253] on icon "button" at bounding box center [800, 258] width 11 height 11
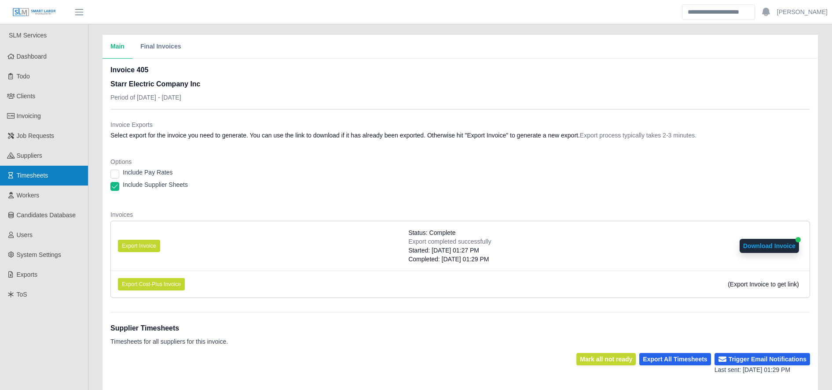
click at [32, 180] on link "Timesheets" at bounding box center [44, 176] width 88 height 20
